Goal: Task Accomplishment & Management: Use online tool/utility

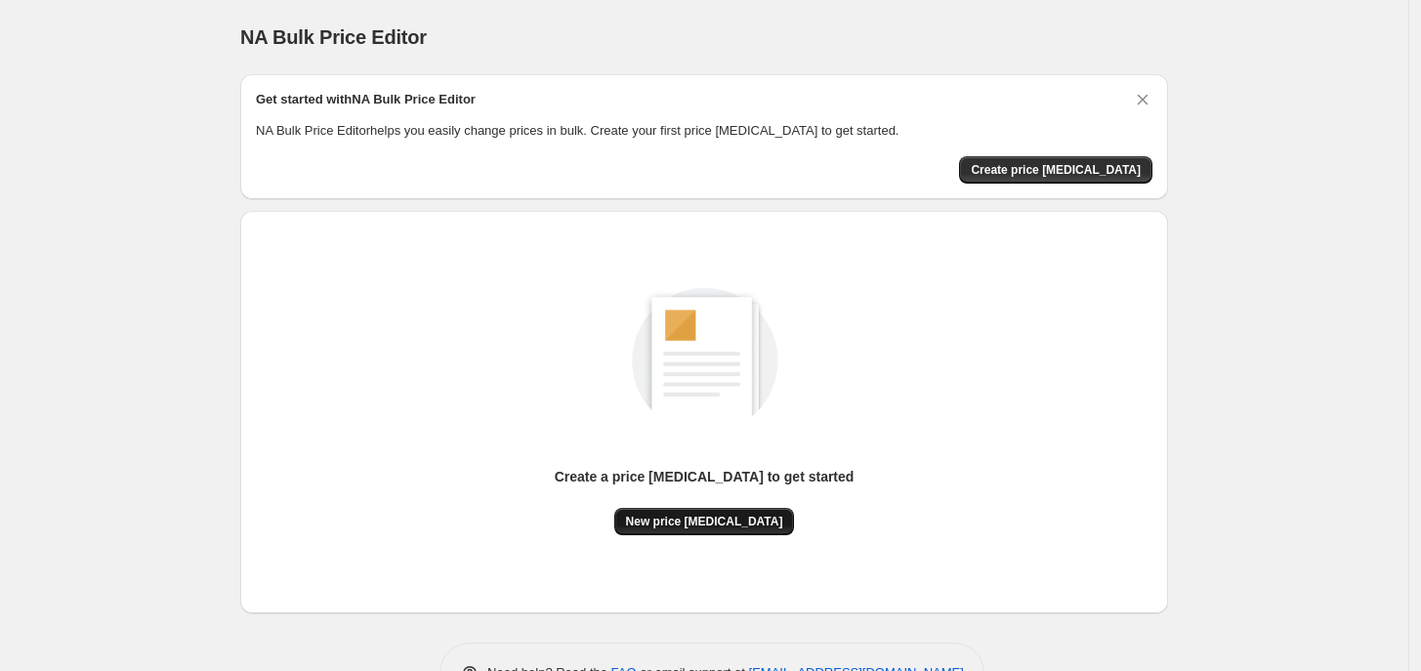
click at [697, 528] on span "New price [MEDICAL_DATA]" at bounding box center [704, 522] width 157 height 16
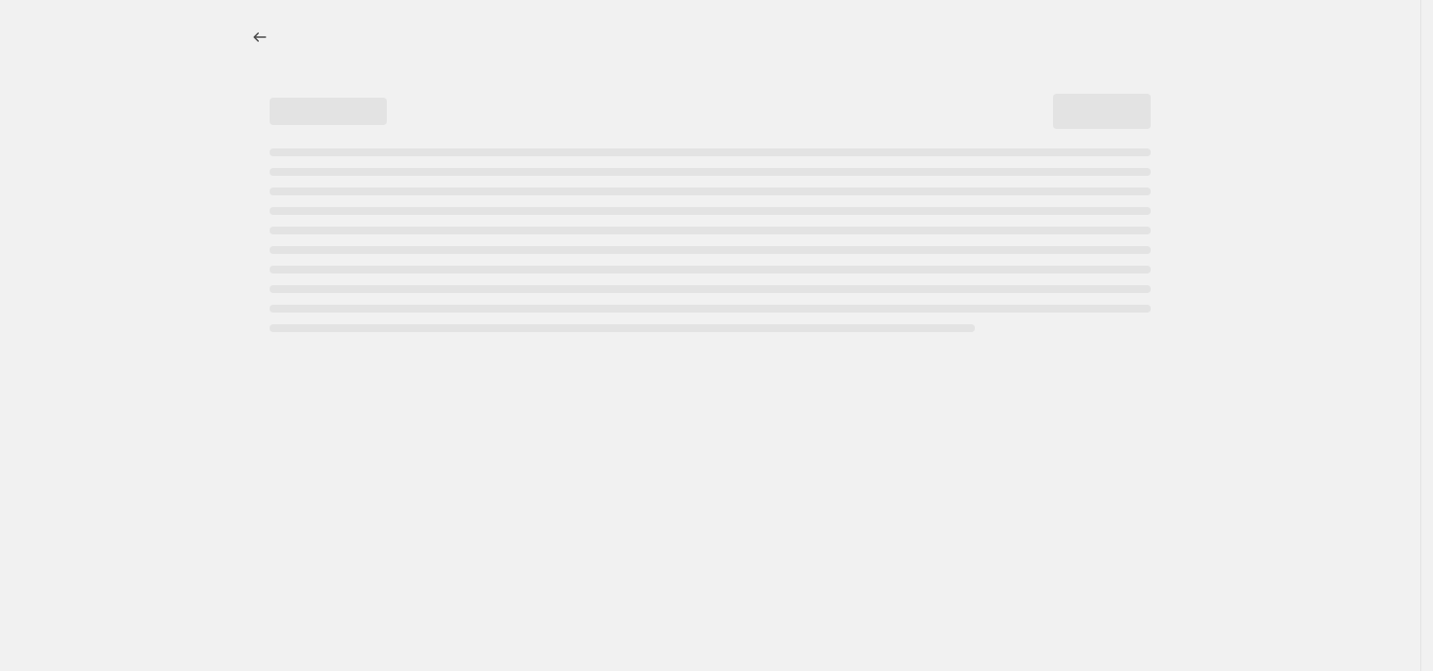
select select "percentage"
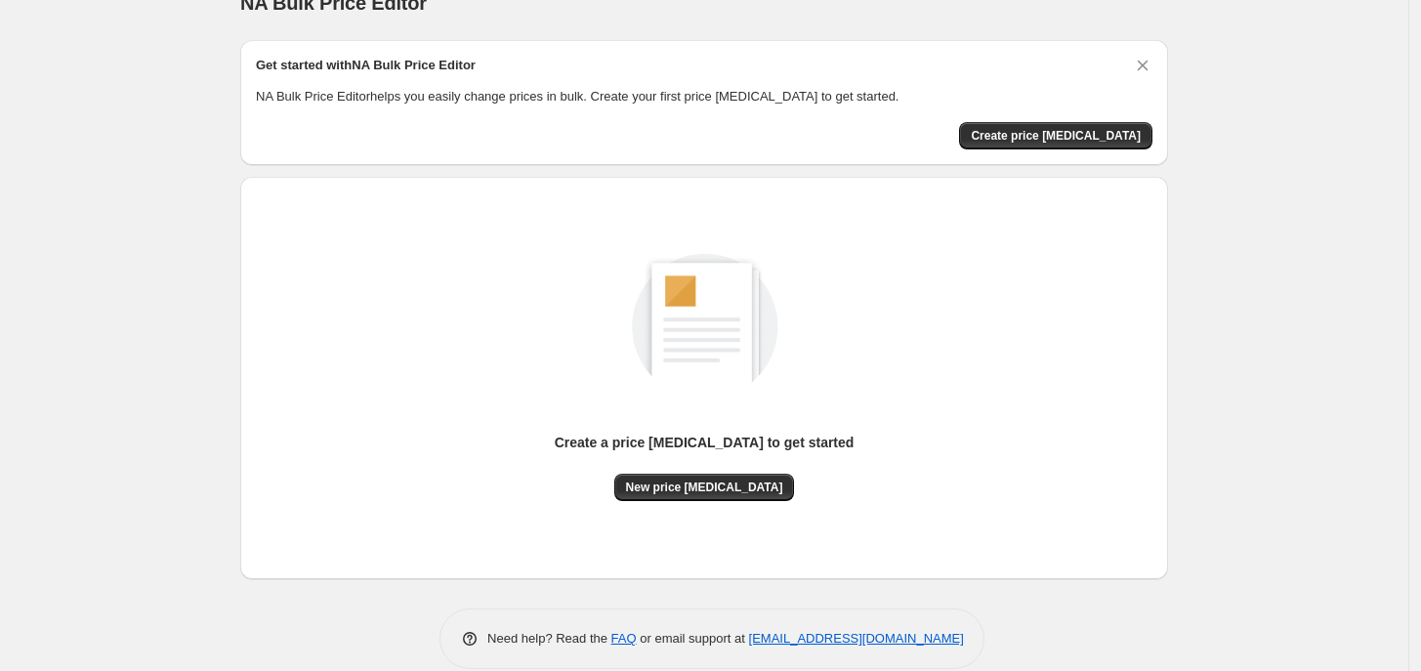
scroll to position [62, 0]
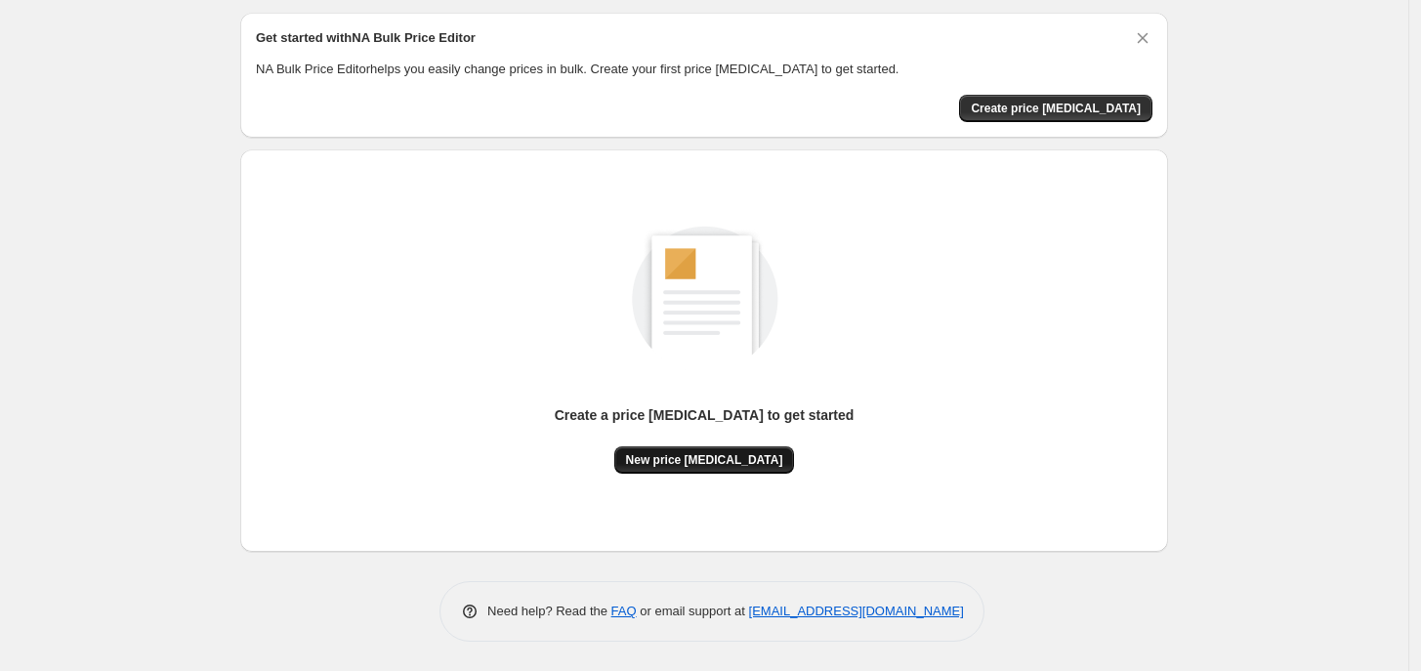
click at [697, 459] on span "New price [MEDICAL_DATA]" at bounding box center [704, 460] width 157 height 16
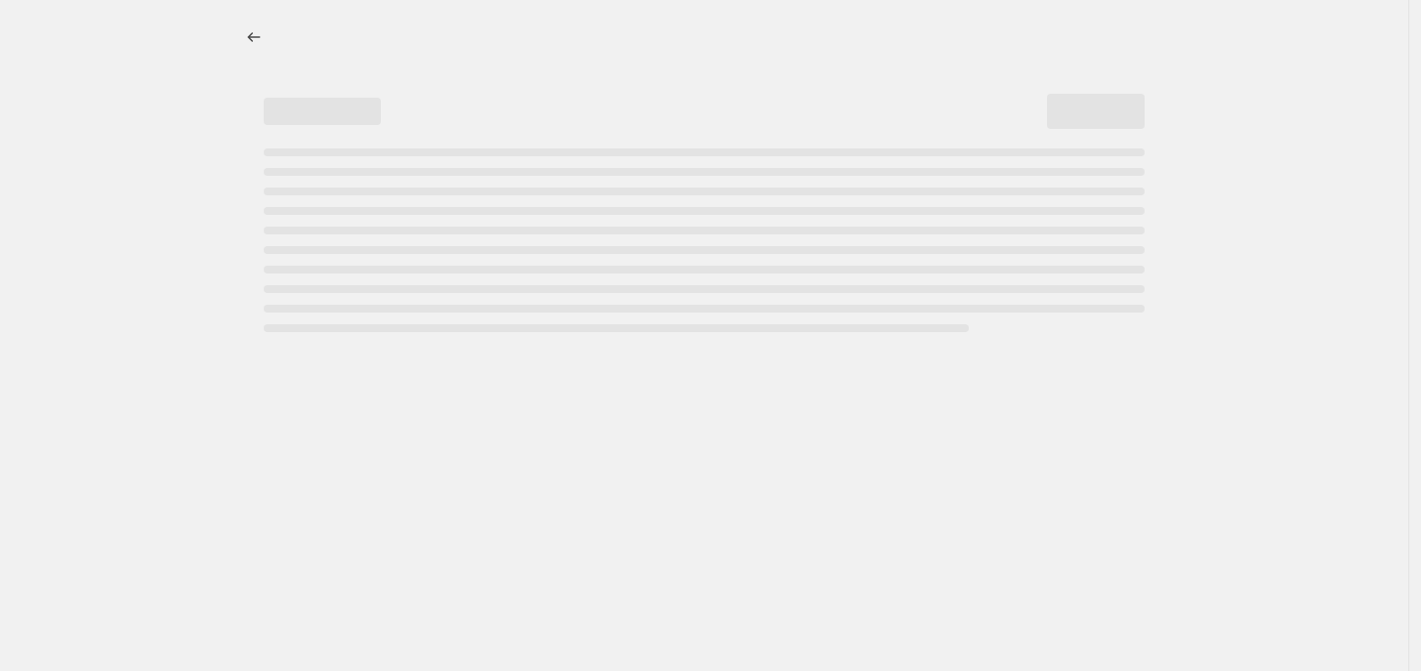
select select "percentage"
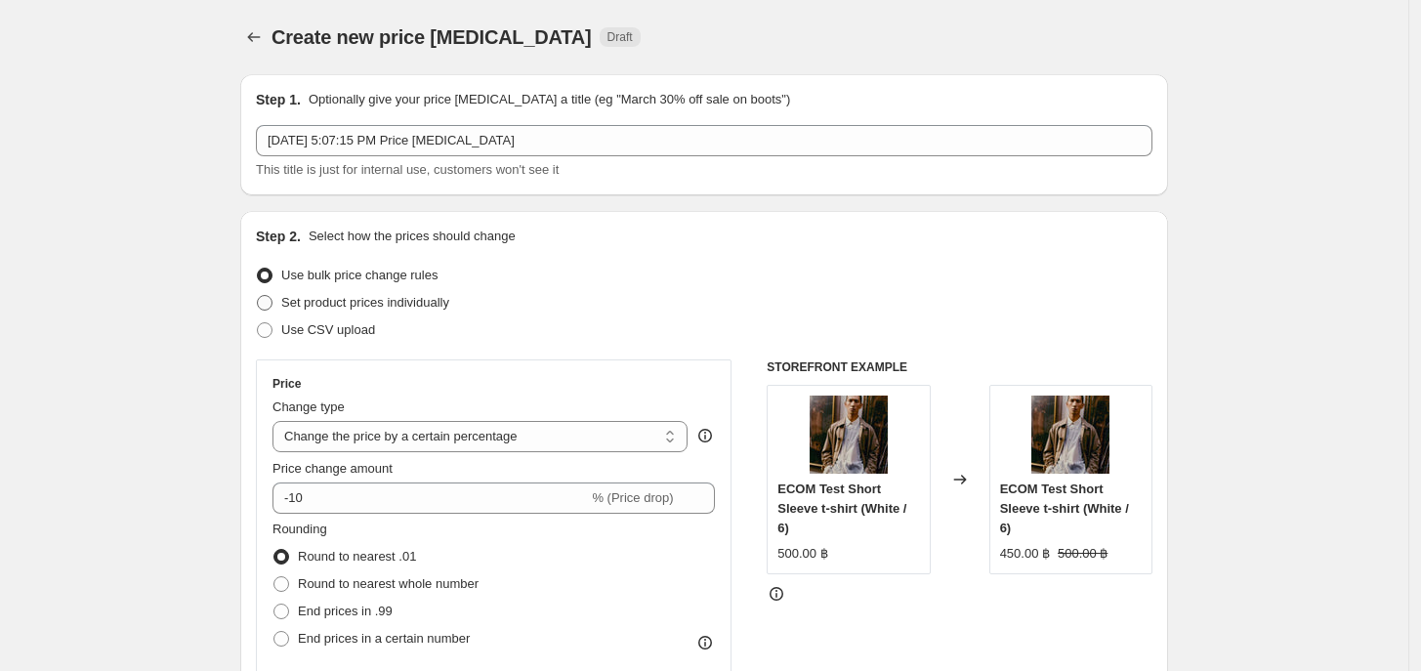
click at [437, 306] on span "Set product prices individually" at bounding box center [365, 302] width 168 height 15
click at [258, 296] on input "Set product prices individually" at bounding box center [257, 295] width 1 height 1
radio input "true"
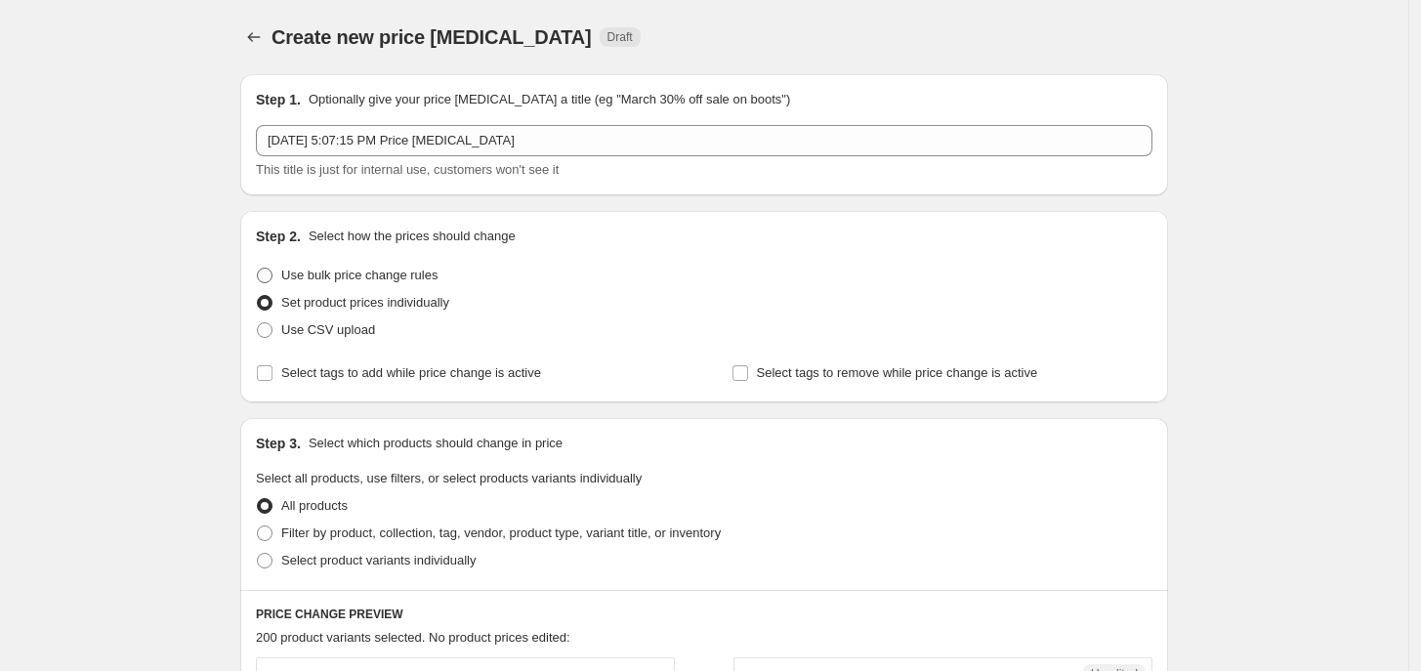
click at [358, 277] on span "Use bulk price change rules" at bounding box center [359, 275] width 156 height 15
click at [258, 269] on input "Use bulk price change rules" at bounding box center [257, 268] width 1 height 1
radio input "true"
select select "percentage"
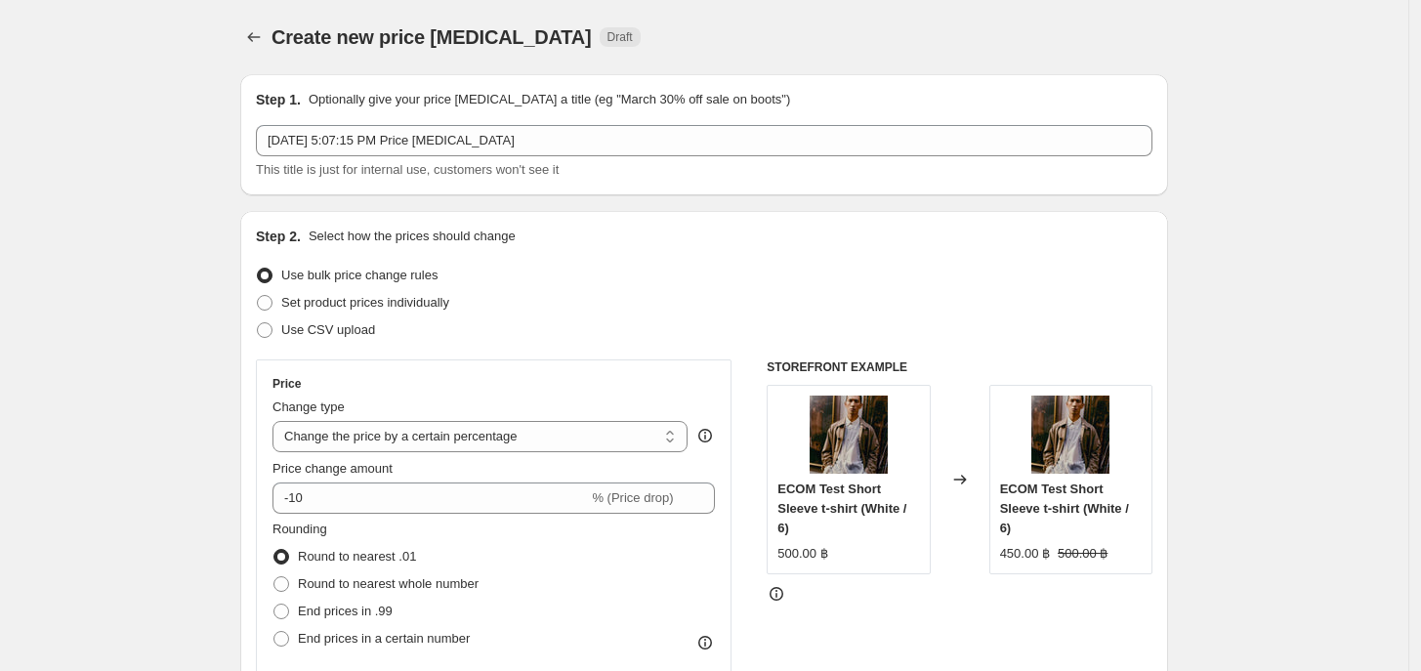
click at [348, 287] on label "Use bulk price change rules" at bounding box center [347, 275] width 182 height 27
click at [258, 269] on input "Use bulk price change rules" at bounding box center [257, 268] width 1 height 1
click at [352, 296] on span "Set product prices individually" at bounding box center [365, 302] width 168 height 15
click at [258, 296] on input "Set product prices individually" at bounding box center [257, 295] width 1 height 1
radio input "true"
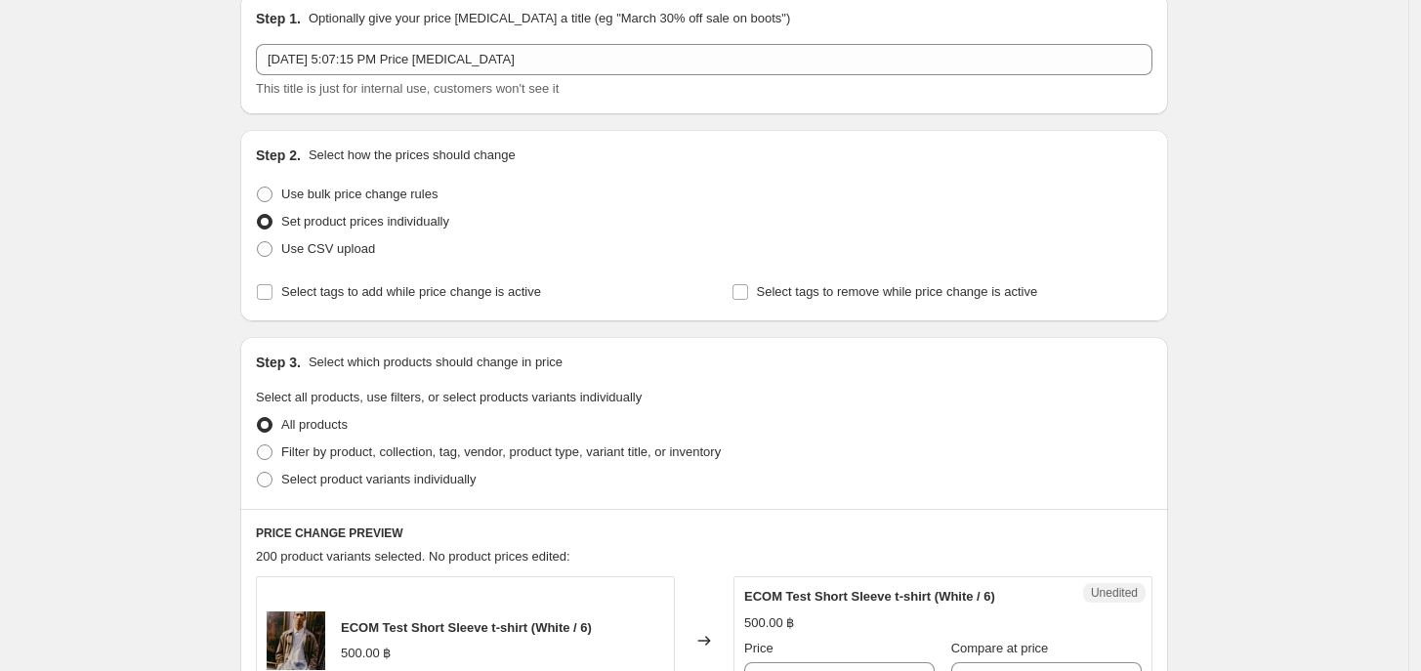
scroll to position [122, 0]
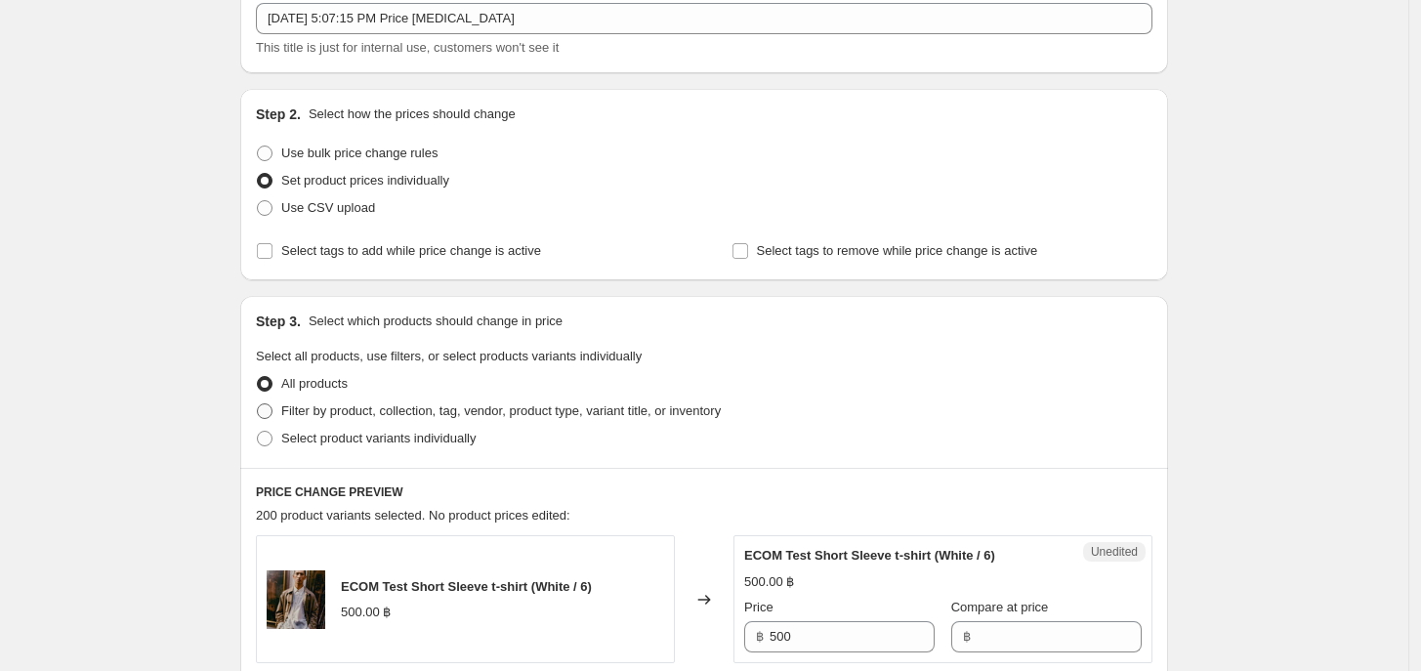
click at [389, 423] on label "Filter by product, collection, tag, vendor, product type, variant title, or inv…" at bounding box center [488, 411] width 465 height 27
click at [258, 404] on input "Filter by product, collection, tag, vendor, product type, variant title, or inv…" at bounding box center [257, 403] width 1 height 1
radio input "true"
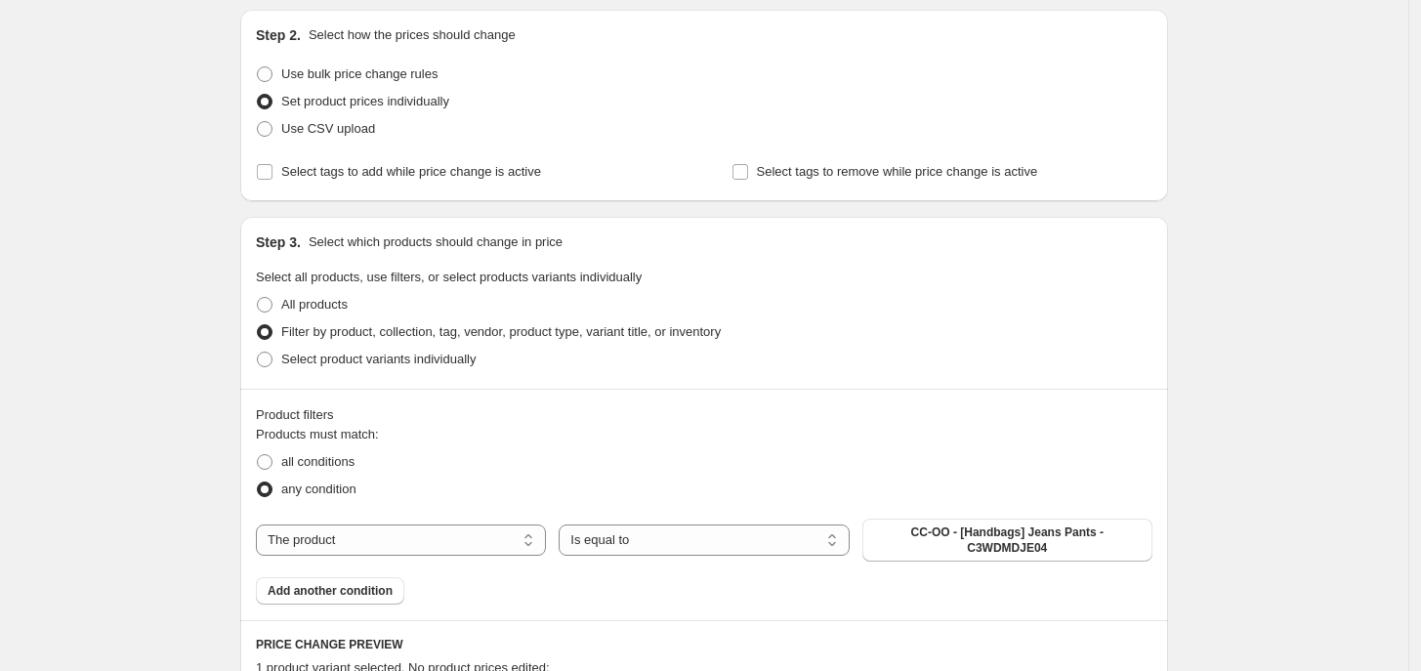
scroll to position [244, 0]
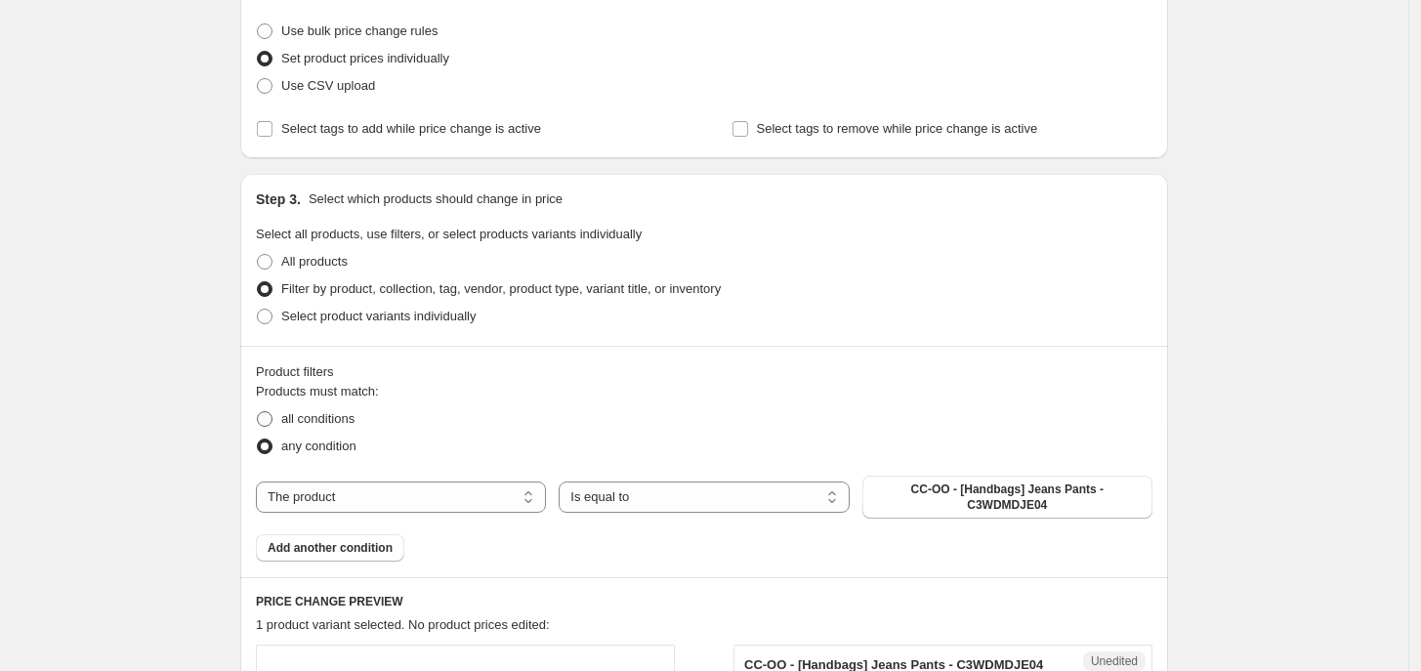
click at [298, 431] on ul "all conditions any condition" at bounding box center [704, 432] width 897 height 55
click at [298, 418] on span "all conditions" at bounding box center [317, 418] width 73 height 15
click at [258, 412] on input "all conditions" at bounding box center [257, 411] width 1 height 1
radio input "true"
click at [396, 497] on select "The product The product's collection The product's tag The product's vendor The…" at bounding box center [401, 497] width 290 height 31
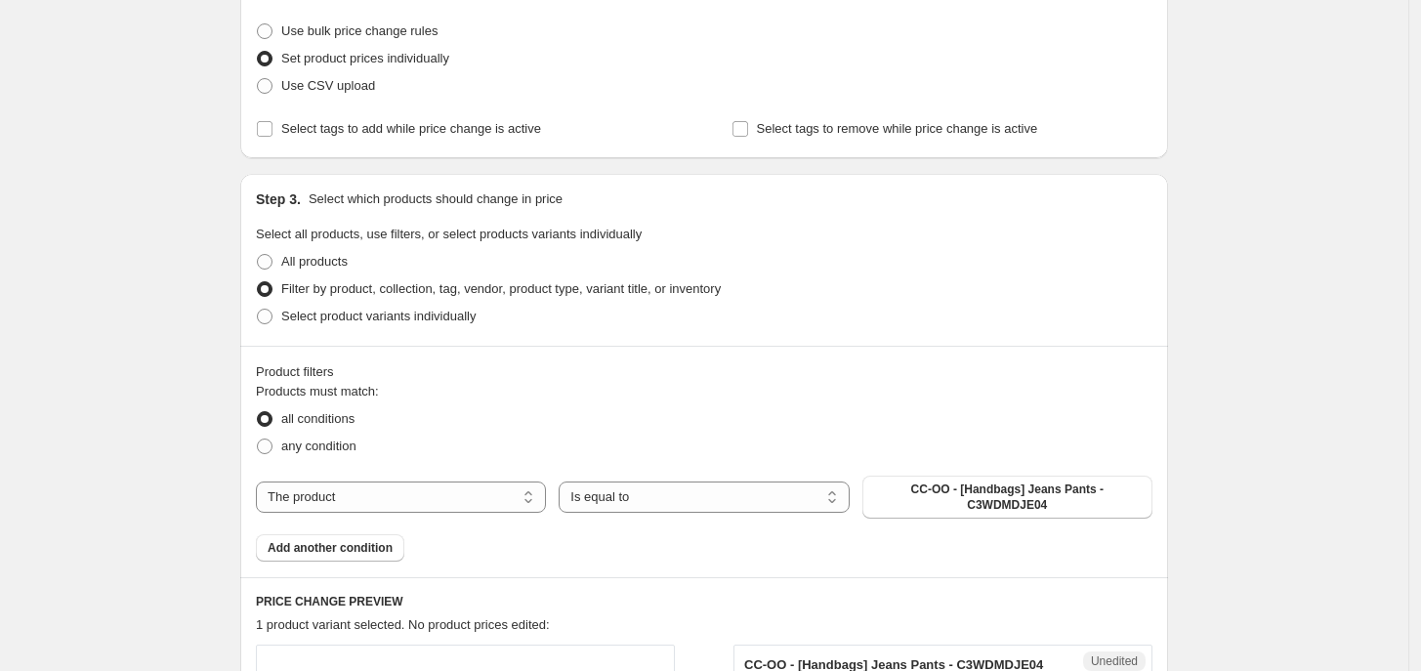
drag, startPoint x: 1199, startPoint y: 434, endPoint x: 1170, endPoint y: 445, distance: 30.7
click at [1199, 434] on div "Create new price [MEDICAL_DATA]. This page is ready Create new price [MEDICAL_D…" at bounding box center [704, 455] width 1409 height 1398
click at [1092, 507] on span "CC-OO - [Handbags] Jeans Pants - C3WDMDJE04" at bounding box center [1007, 497] width 267 height 31
click at [435, 493] on select "The product The product's collection The product's tag The product's vendor The…" at bounding box center [401, 497] width 290 height 31
click at [103, 219] on div "Create new price [MEDICAL_DATA]. This page is ready Create new price [MEDICAL_D…" at bounding box center [704, 455] width 1409 height 1398
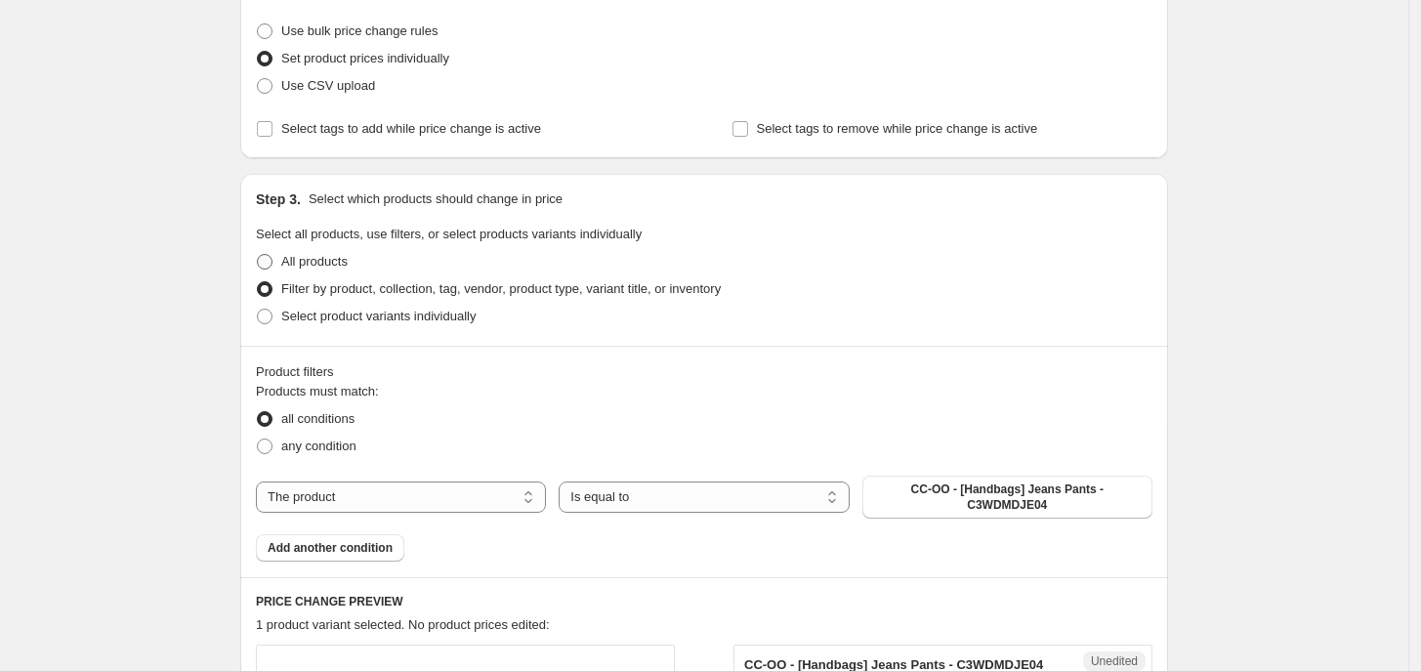
click at [322, 254] on span "All products" at bounding box center [314, 261] width 66 height 15
click at [258, 254] on input "All products" at bounding box center [257, 254] width 1 height 1
radio input "true"
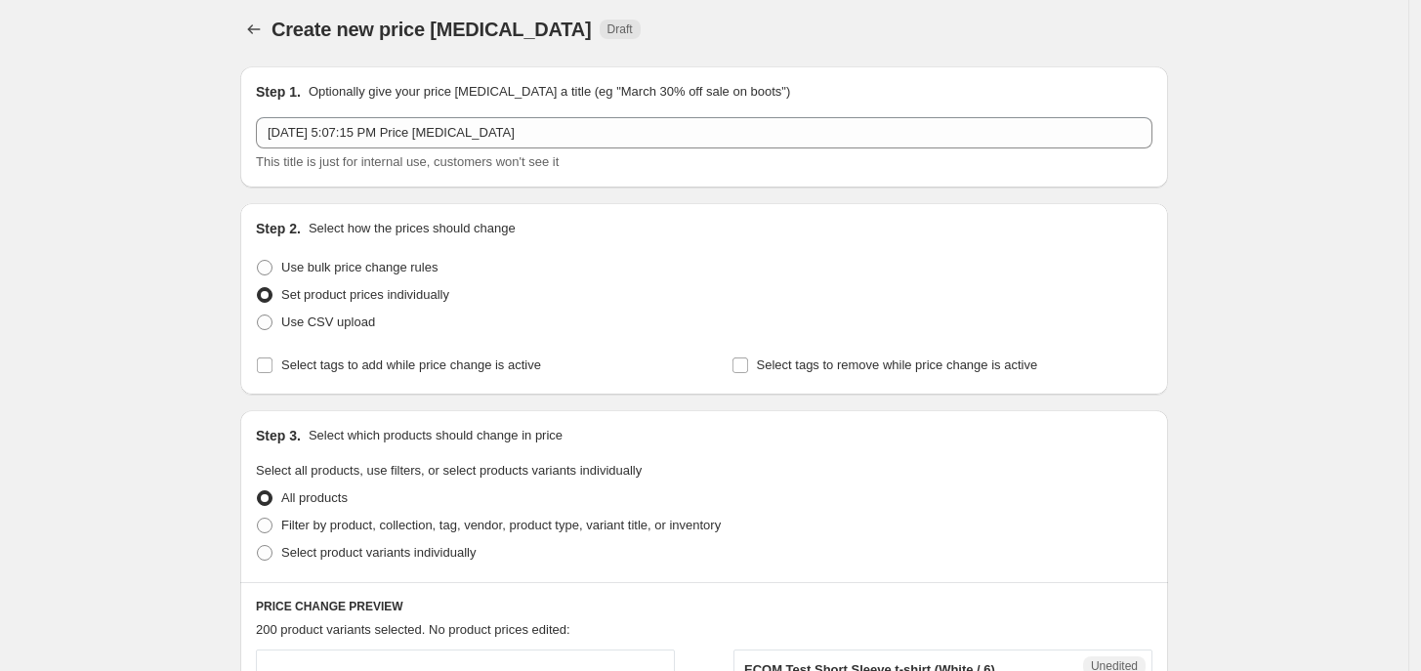
scroll to position [0, 0]
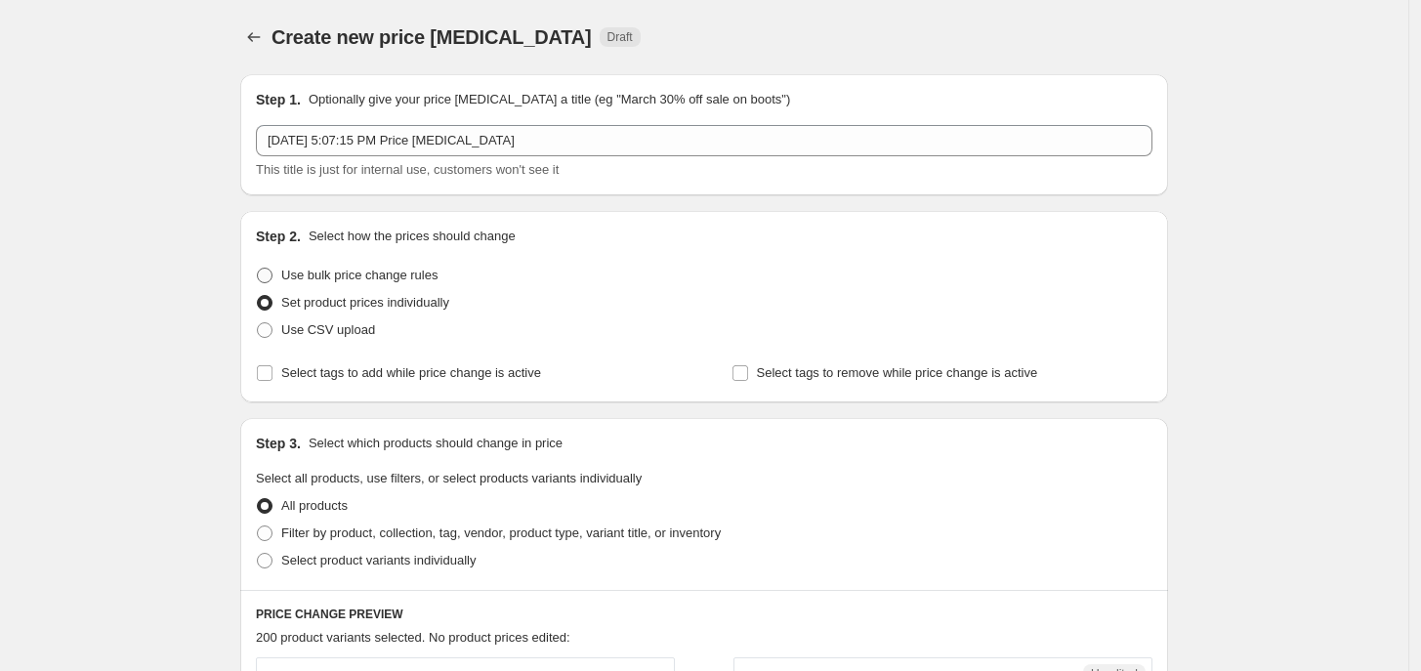
click at [391, 274] on span "Use bulk price change rules" at bounding box center [359, 275] width 156 height 15
click at [258, 269] on input "Use bulk price change rules" at bounding box center [257, 268] width 1 height 1
radio input "true"
select select "percentage"
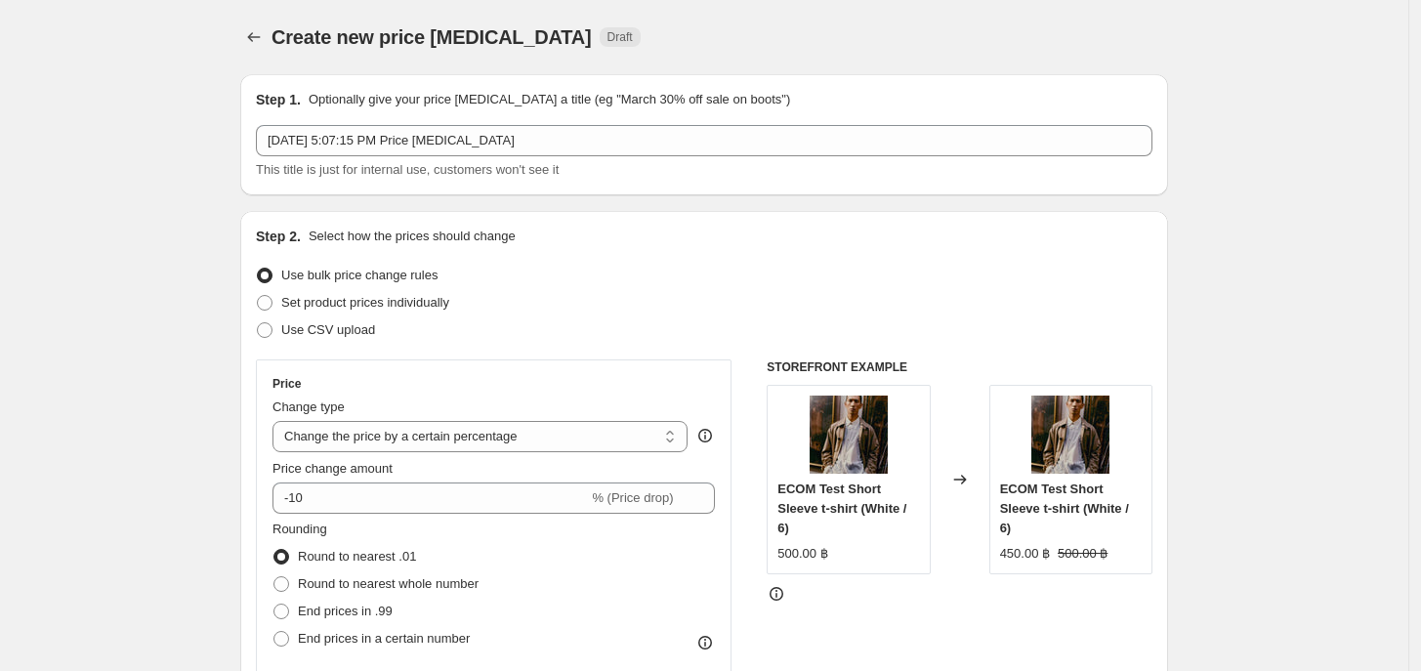
scroll to position [122, 0]
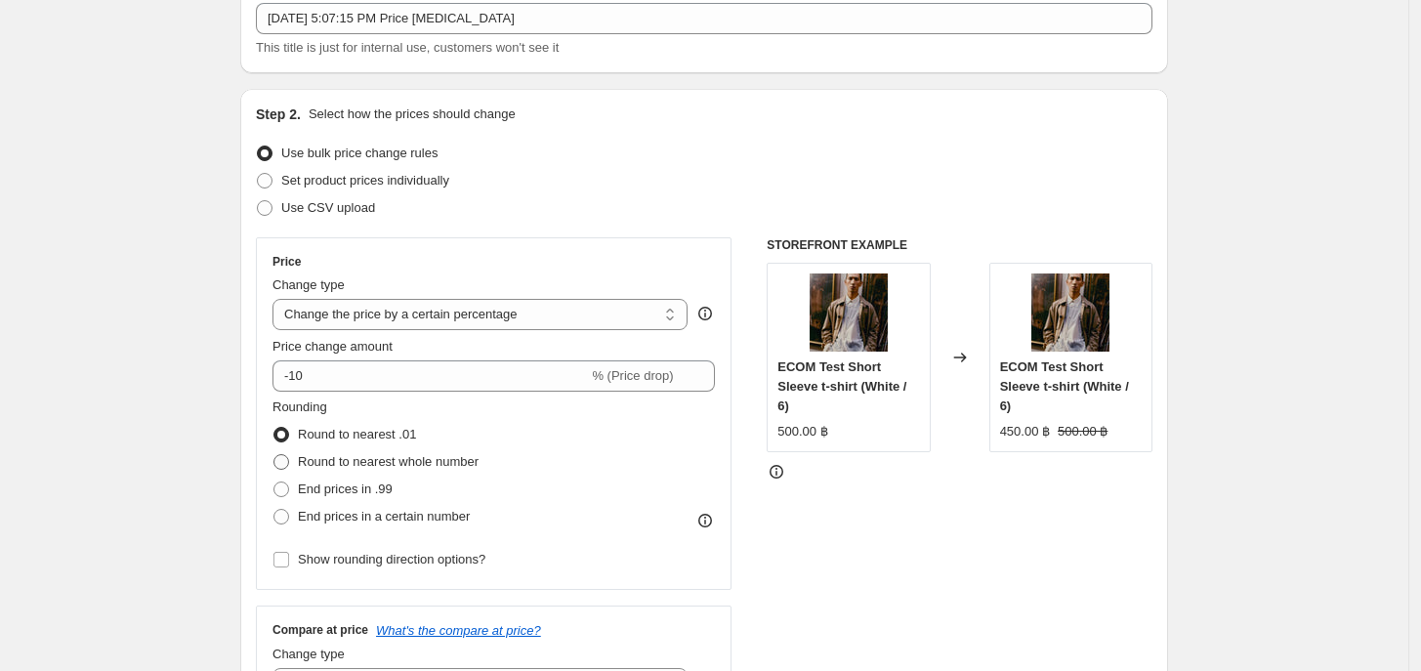
click at [407, 464] on span "Round to nearest whole number" at bounding box center [388, 461] width 181 height 15
click at [275, 455] on input "Round to nearest whole number" at bounding box center [274, 454] width 1 height 1
radio input "true"
click at [352, 491] on span "End prices in .99" at bounding box center [345, 489] width 95 height 15
click at [275, 483] on input "End prices in .99" at bounding box center [274, 482] width 1 height 1
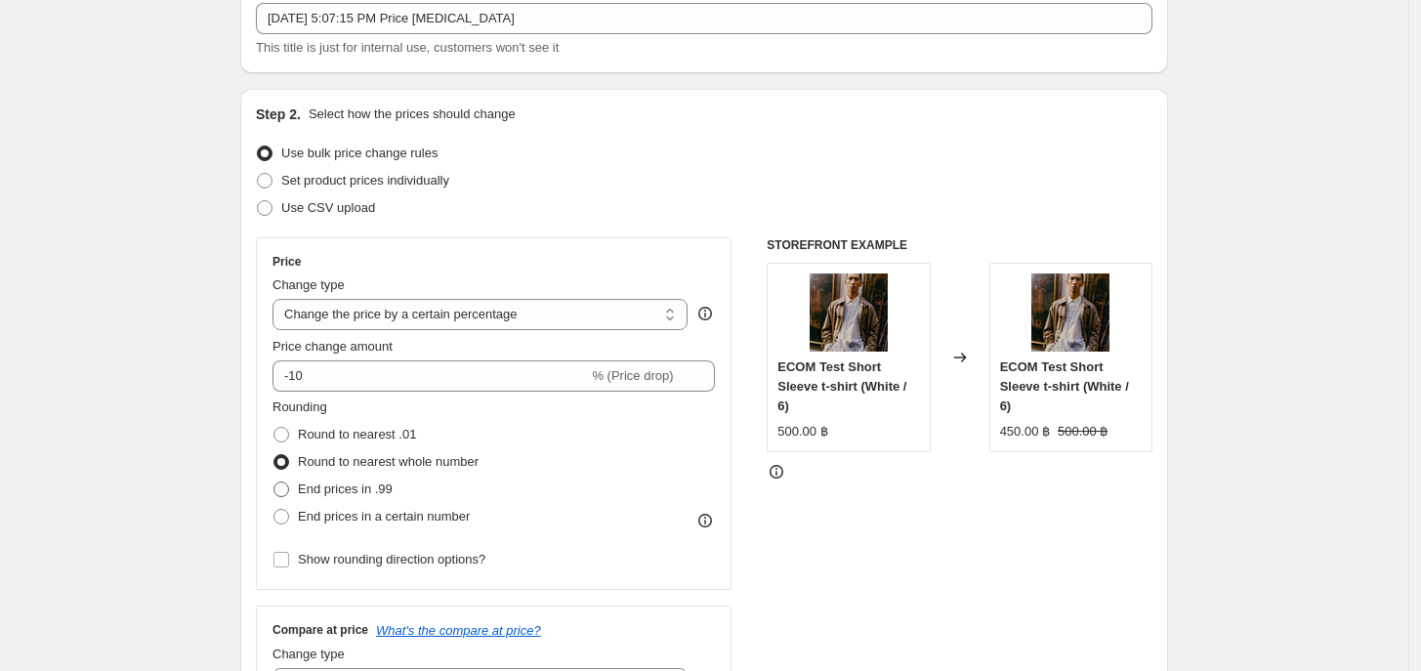
radio input "true"
click at [343, 468] on span "Round to nearest whole number" at bounding box center [388, 461] width 181 height 15
click at [275, 455] on input "Round to nearest whole number" at bounding box center [274, 454] width 1 height 1
radio input "true"
click at [397, 436] on span "Round to nearest .01" at bounding box center [357, 434] width 118 height 15
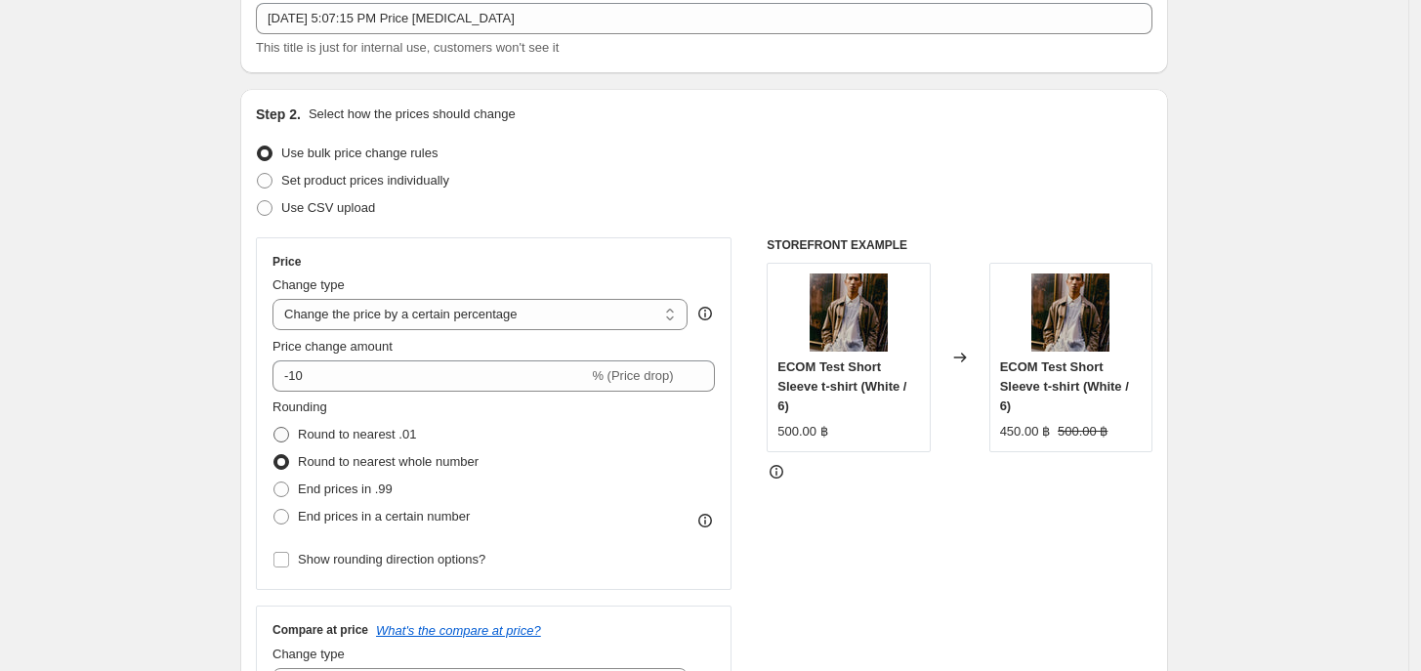
click at [275, 428] on input "Round to nearest .01" at bounding box center [274, 427] width 1 height 1
radio input "true"
click at [358, 452] on span "Round to nearest whole number" at bounding box center [388, 462] width 181 height 20
click at [275, 454] on input "Round to nearest whole number" at bounding box center [274, 454] width 1 height 1
radio input "true"
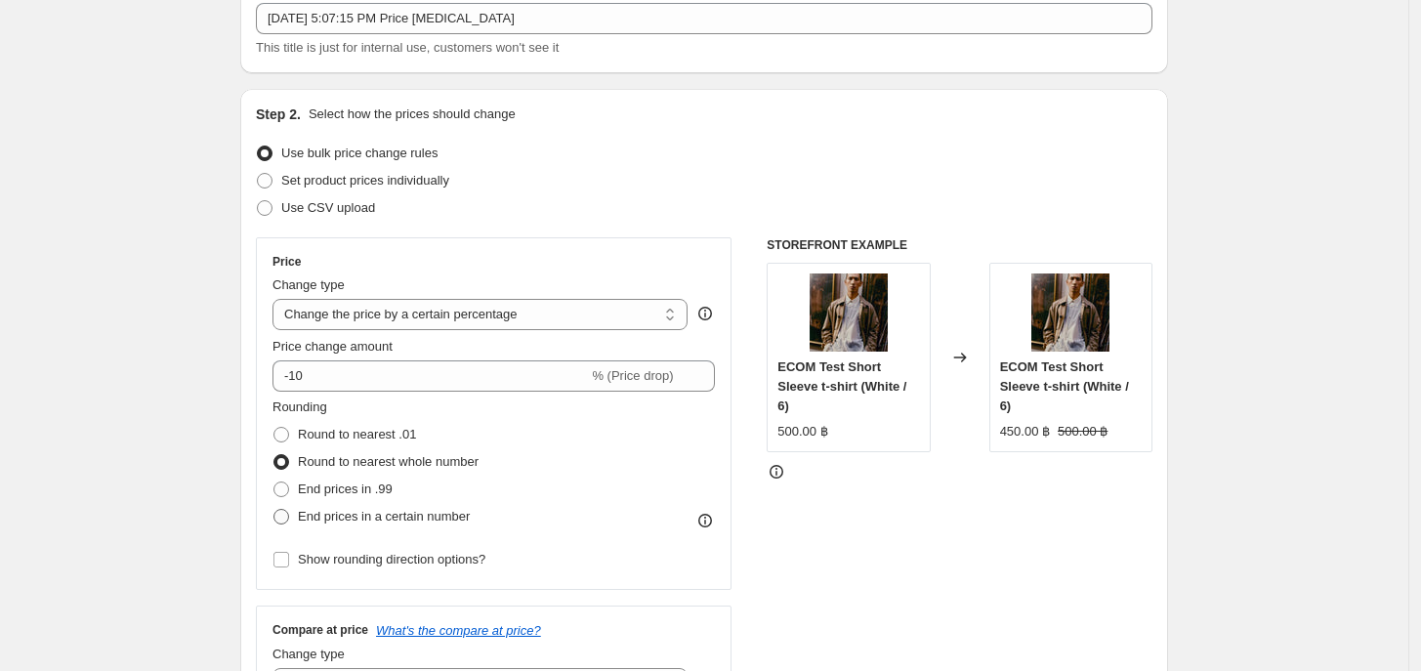
click at [364, 518] on span "End prices in a certain number" at bounding box center [384, 516] width 172 height 15
click at [275, 510] on input "End prices in a certain number" at bounding box center [274, 509] width 1 height 1
radio input "true"
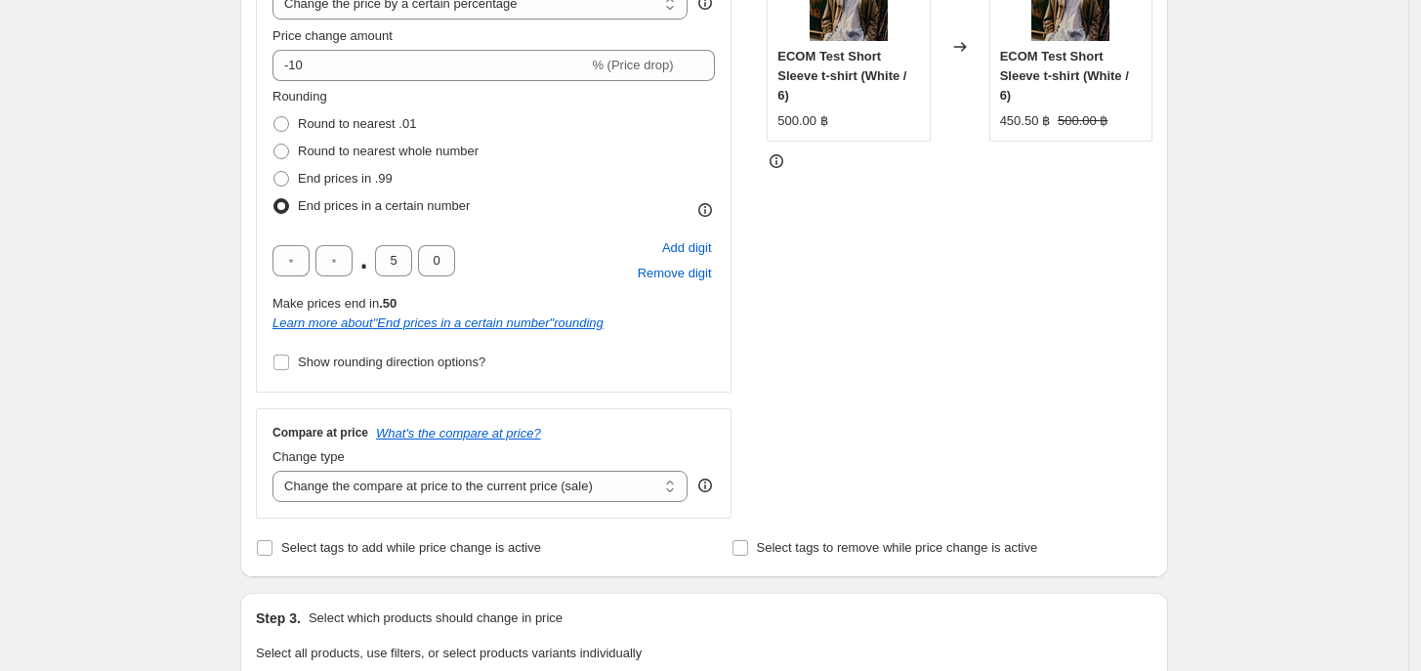
scroll to position [488, 0]
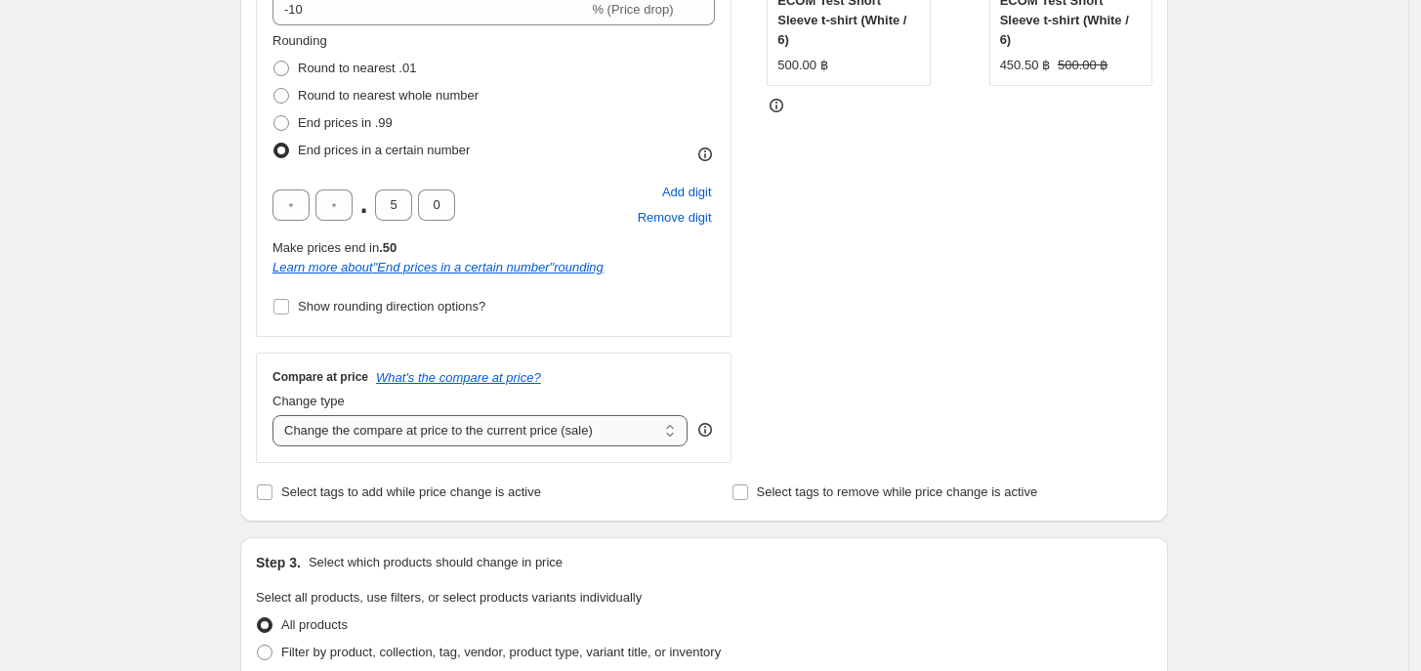
click at [379, 434] on select "Change the compare at price to the current price (sale) Change the compare at p…" at bounding box center [480, 430] width 415 height 31
click at [130, 509] on div "Create new price [MEDICAL_DATA]. This page is ready Create new price [MEDICAL_D…" at bounding box center [704, 538] width 1409 height 2052
click at [484, 487] on span "Select tags to add while price change is active" at bounding box center [411, 492] width 260 height 15
click at [273, 487] on input "Select tags to add while price change is active" at bounding box center [265, 493] width 16 height 16
checkbox input "true"
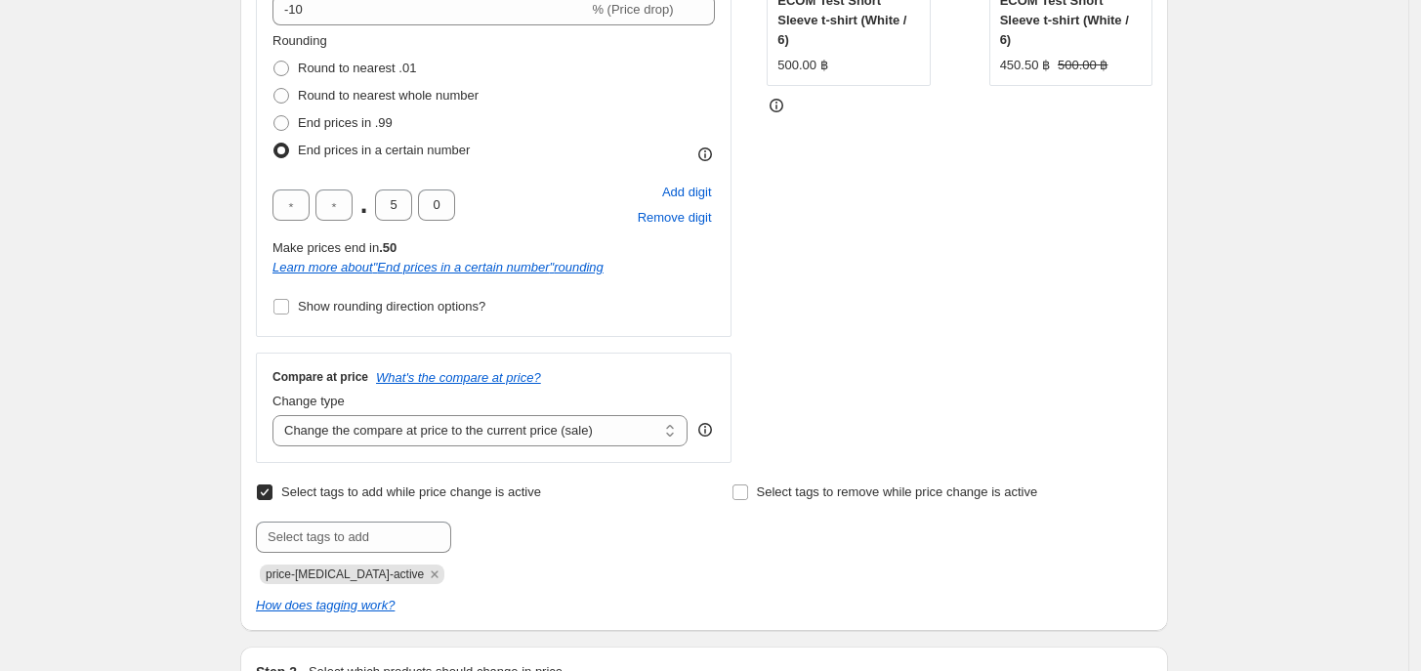
click at [402, 522] on div "Select tags to add while price change is active Submit price-[MEDICAL_DATA]-act…" at bounding box center [466, 532] width 421 height 106
click at [401, 531] on input "text" at bounding box center [353, 537] width 195 height 31
click at [316, 611] on icon "How does tagging work?" at bounding box center [325, 605] width 139 height 15
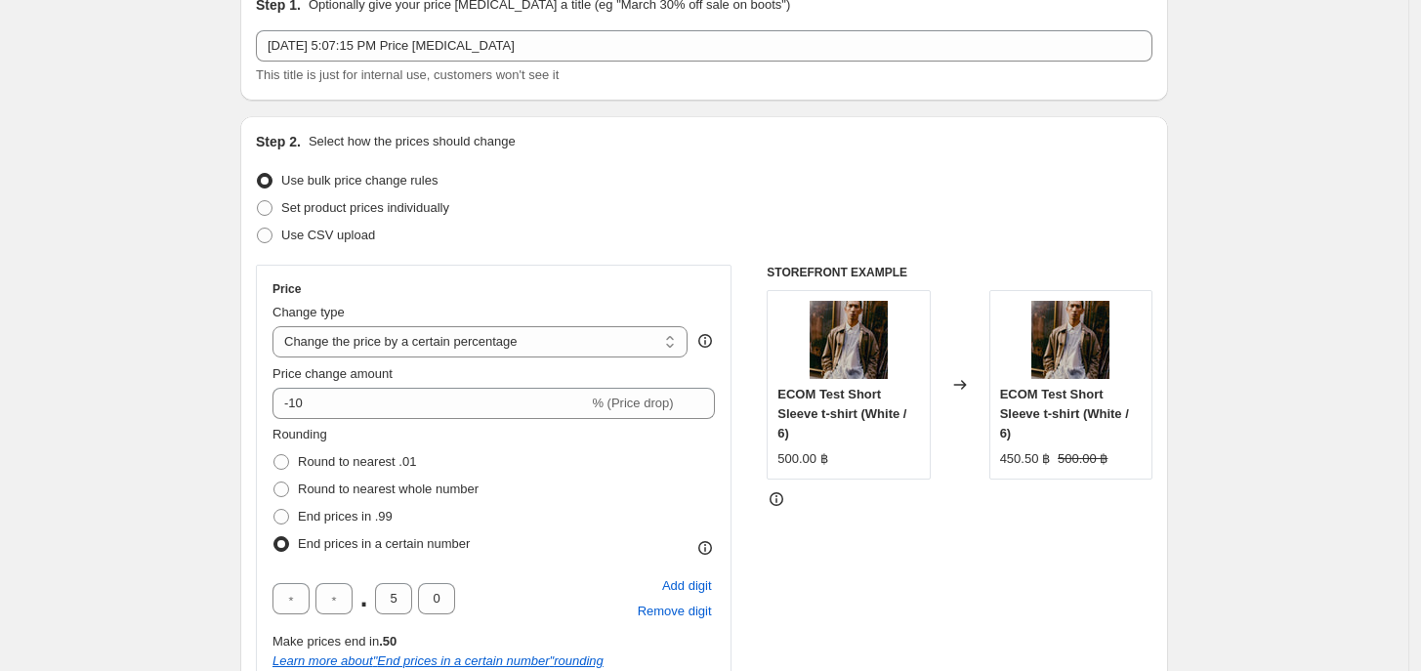
scroll to position [0, 0]
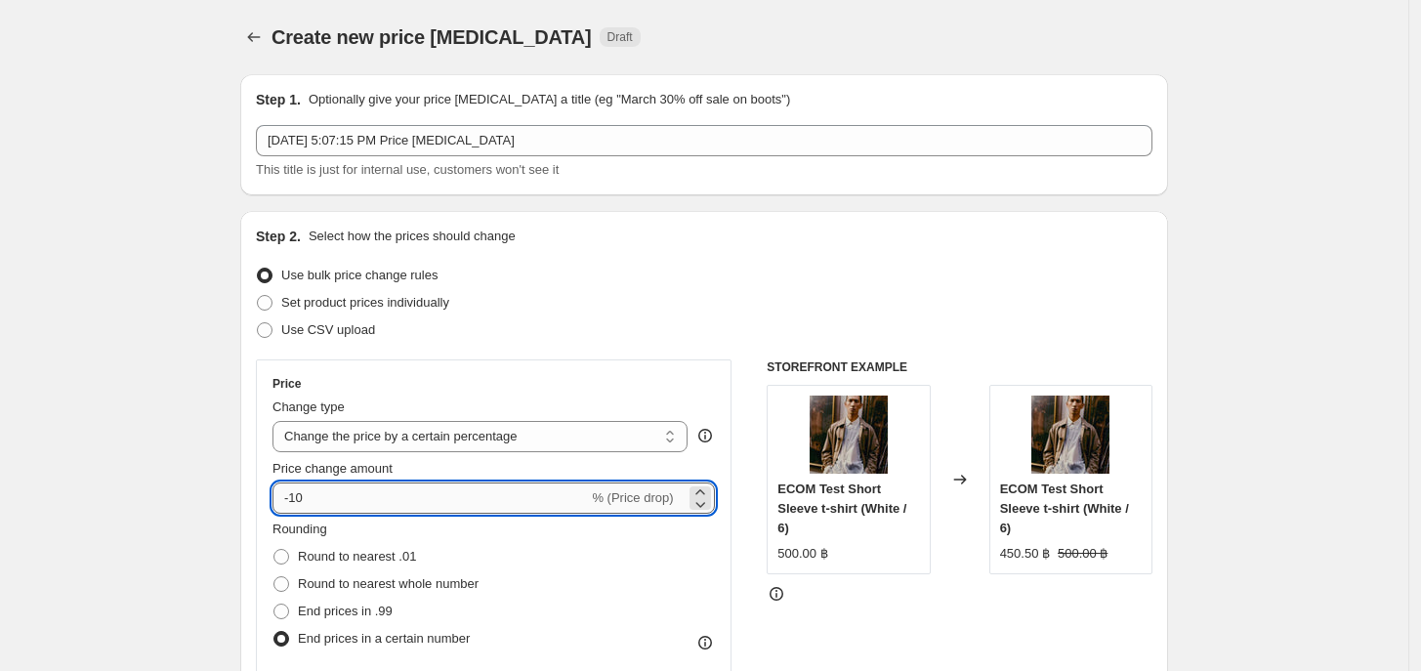
click at [498, 498] on input "-10" at bounding box center [431, 498] width 316 height 31
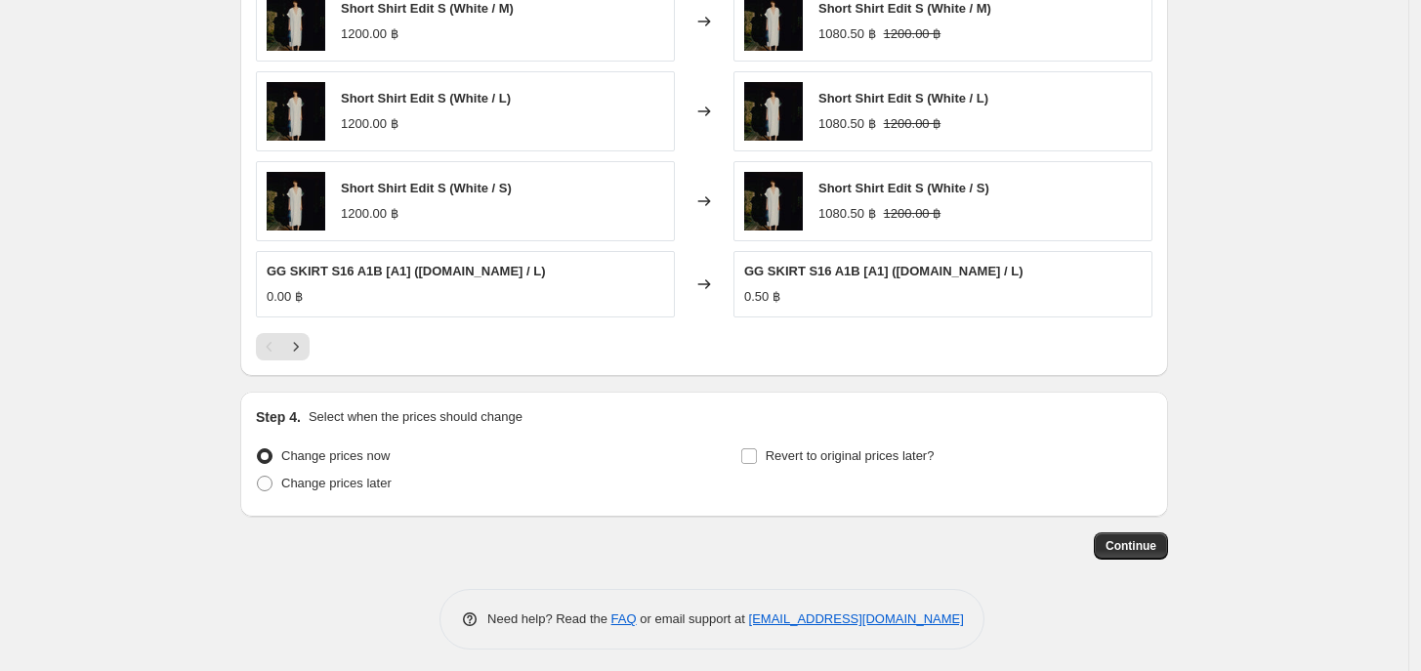
scroll to position [1497, 0]
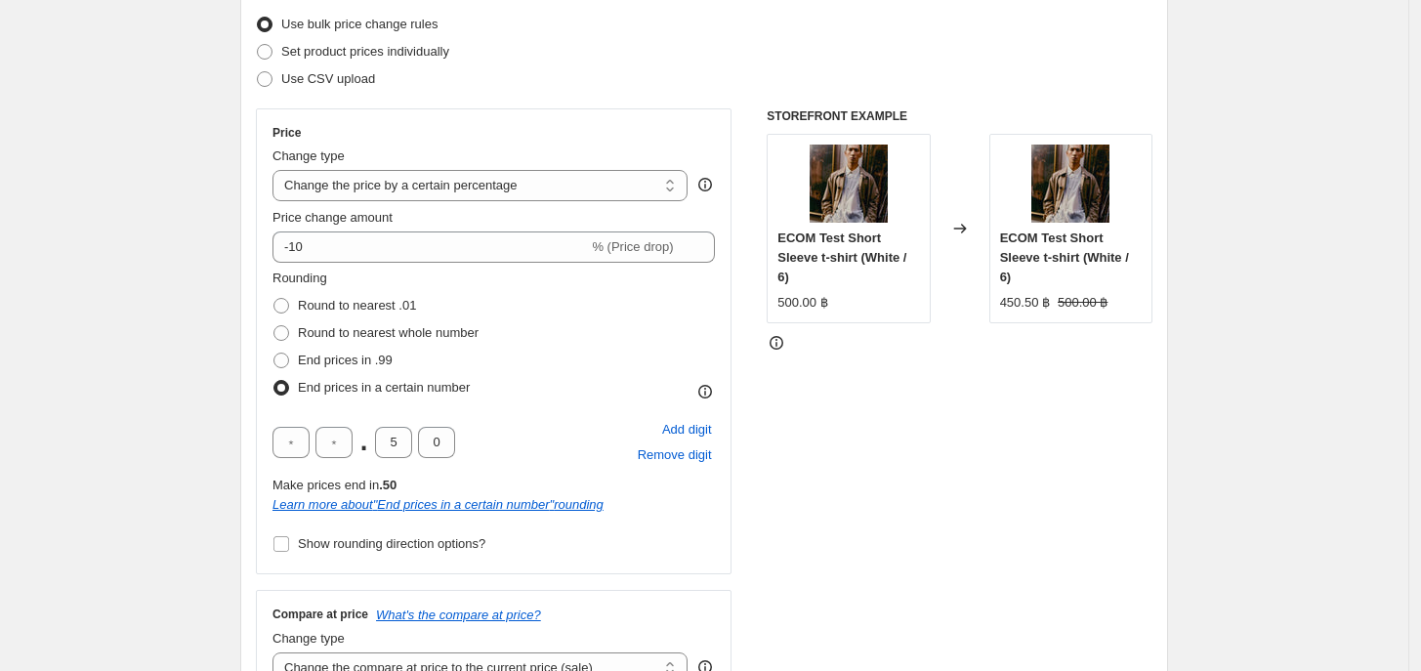
scroll to position [0, 0]
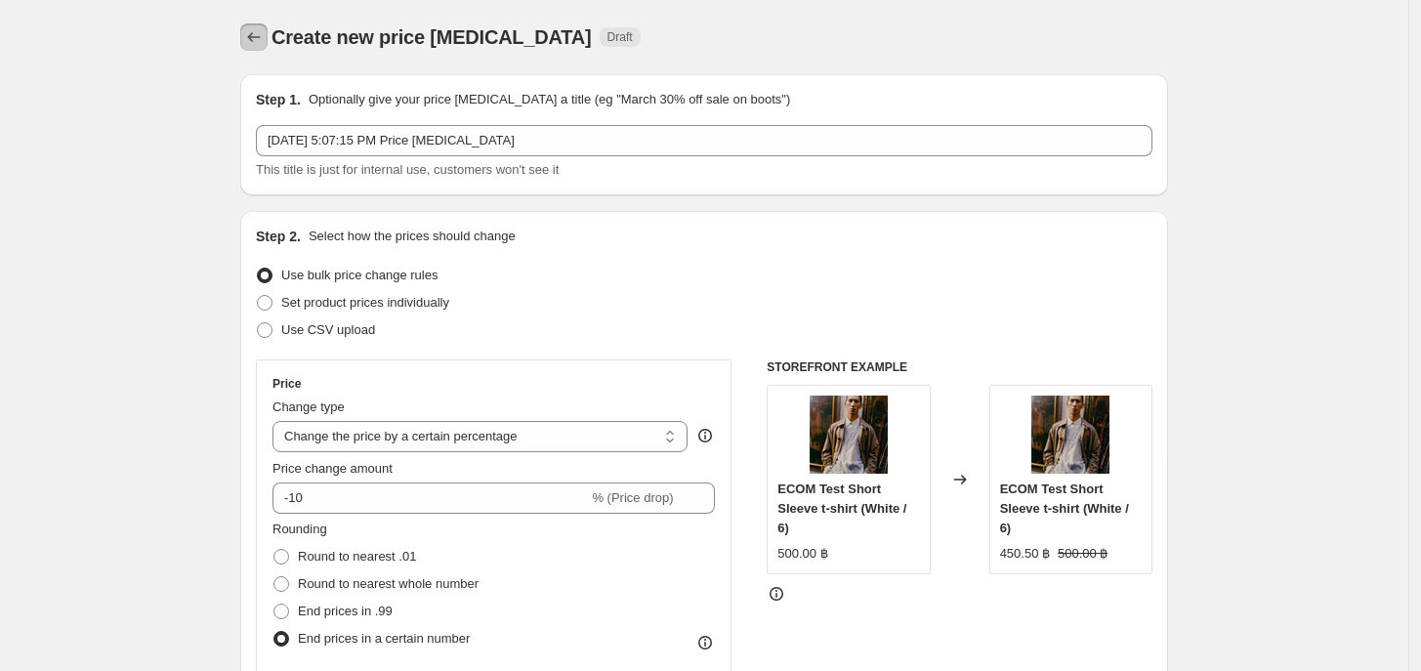
click at [264, 40] on icon "Price change jobs" at bounding box center [254, 37] width 20 height 20
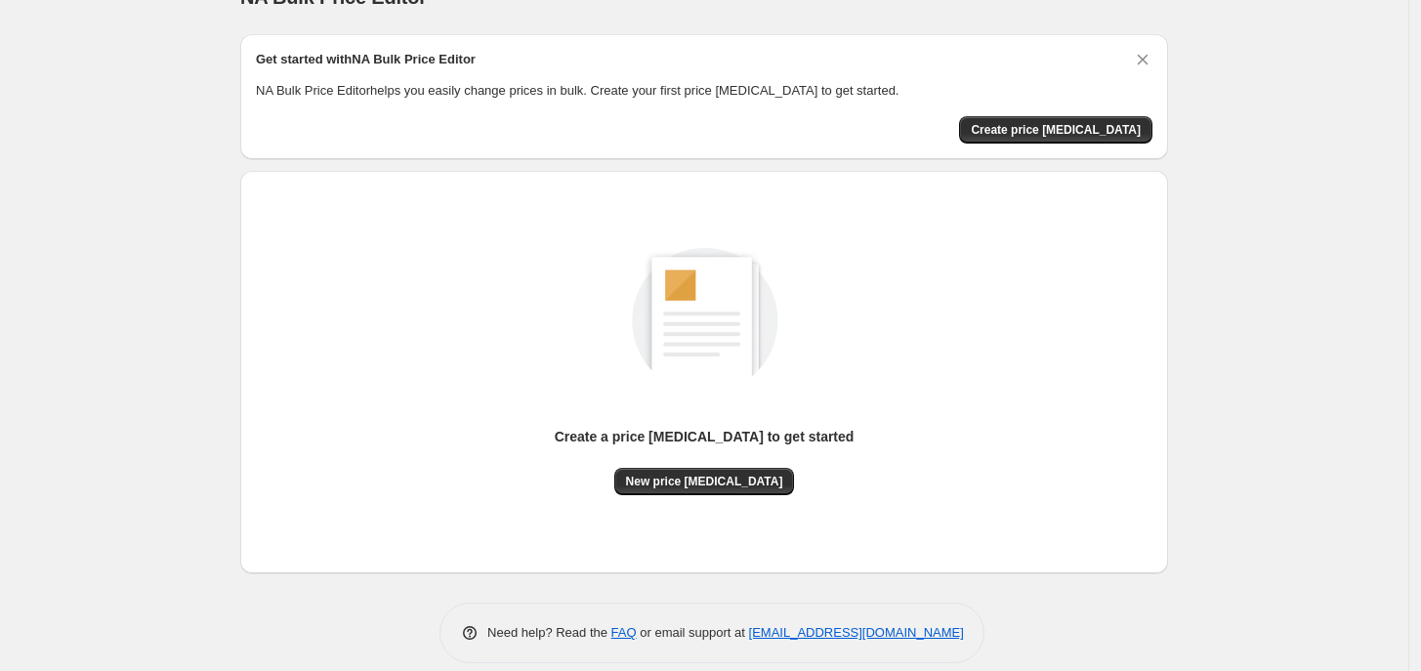
scroll to position [62, 0]
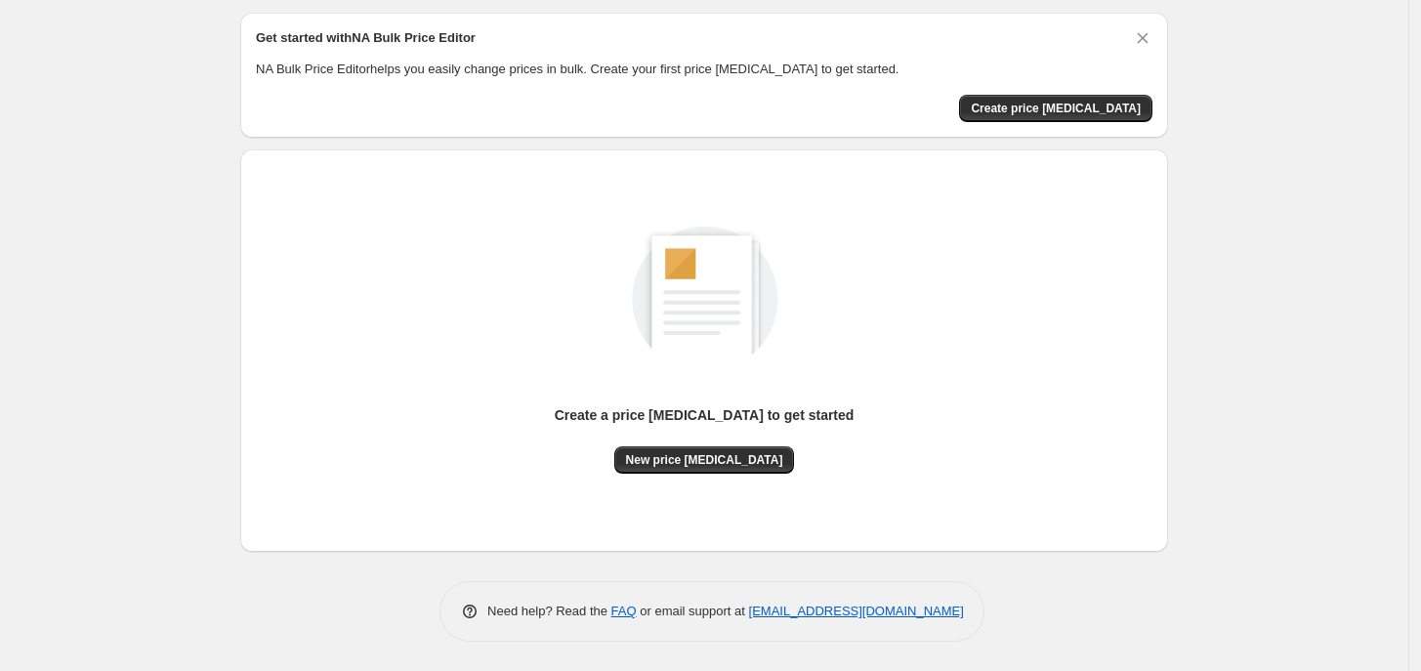
click at [739, 480] on div "Create a price [MEDICAL_DATA] to get started New price [MEDICAL_DATA]" at bounding box center [704, 350] width 897 height 371
click at [720, 428] on div "Create a price [MEDICAL_DATA] to get started" at bounding box center [705, 417] width 300 height 25
click at [757, 452] on span "New price [MEDICAL_DATA]" at bounding box center [704, 460] width 157 height 16
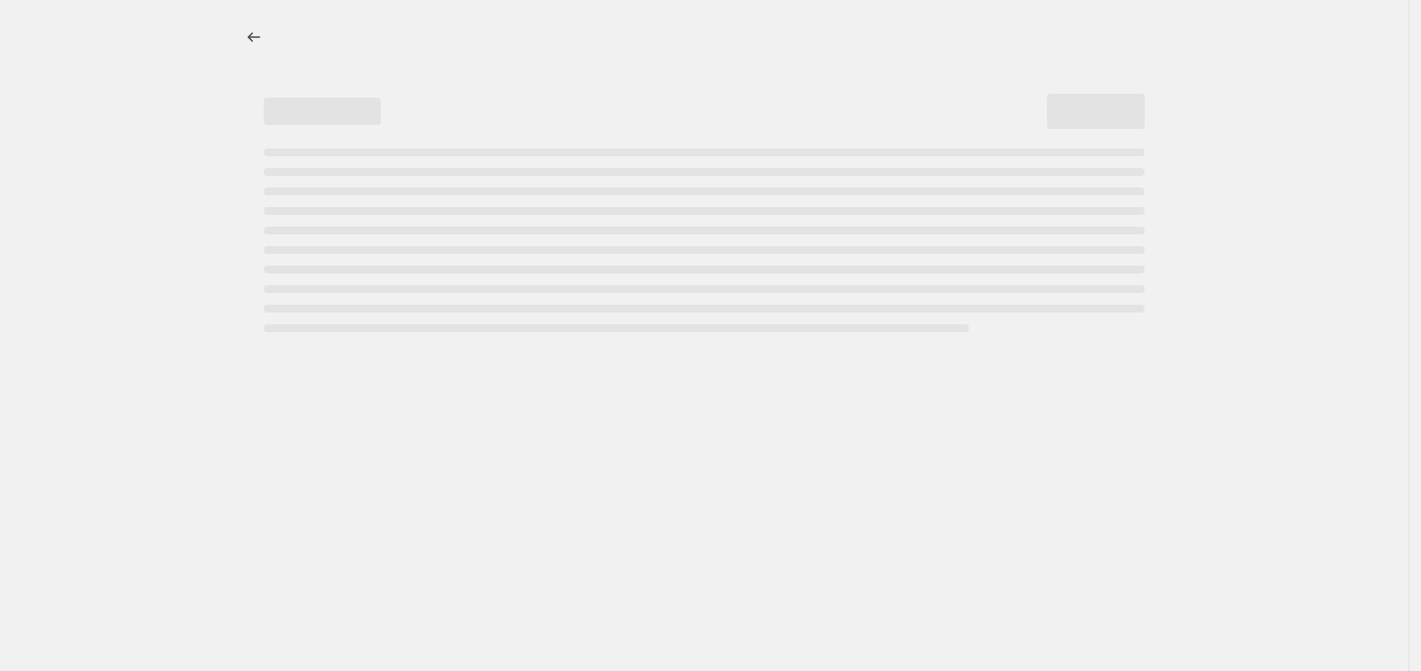
select select "percentage"
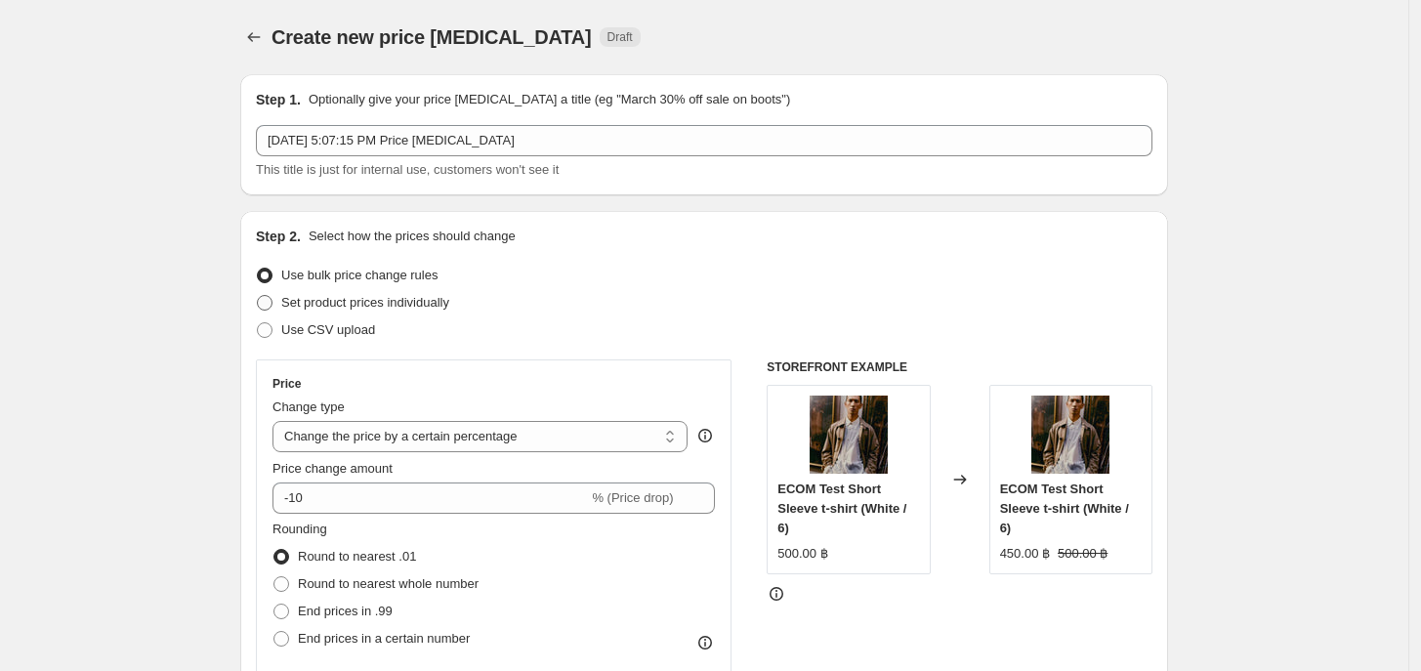
click at [418, 298] on span "Set product prices individually" at bounding box center [365, 302] width 168 height 15
click at [258, 296] on input "Set product prices individually" at bounding box center [257, 295] width 1 height 1
radio input "true"
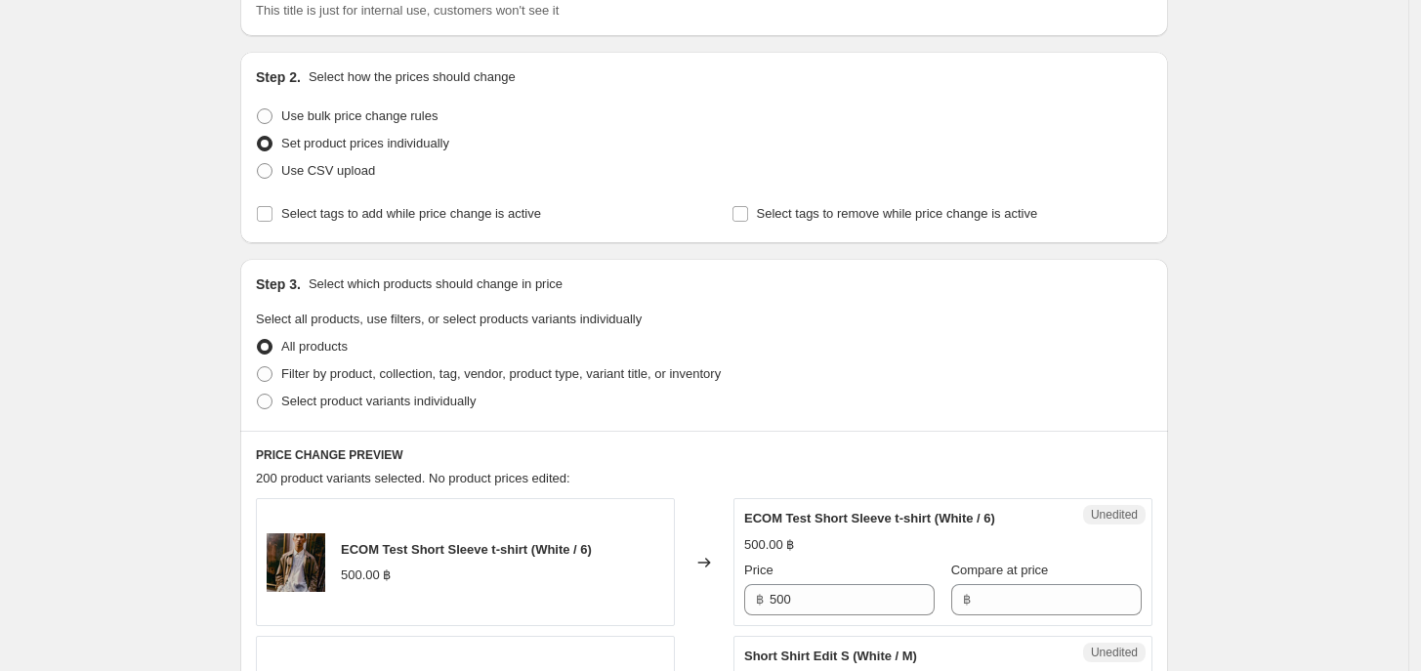
scroll to position [366, 0]
